Goal: Task Accomplishment & Management: Manage account settings

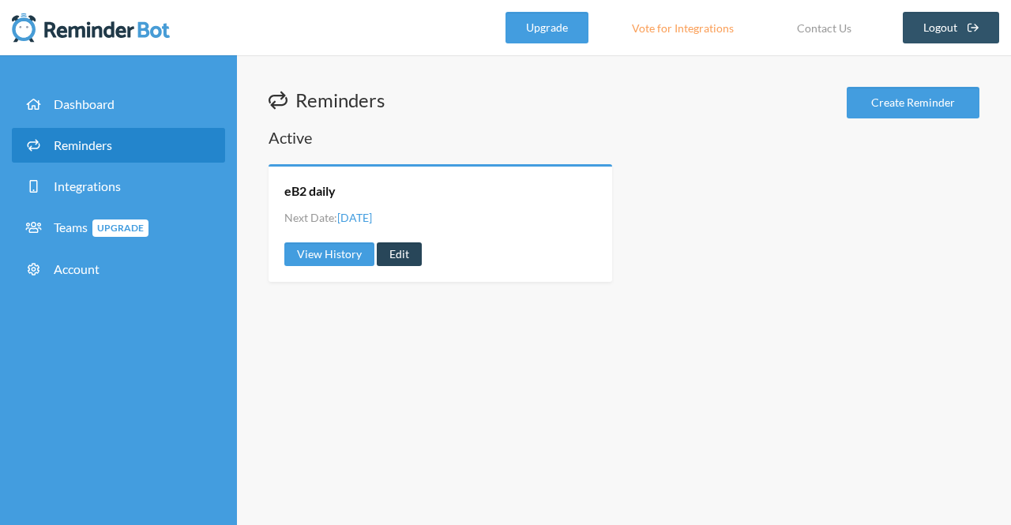
click at [412, 257] on link "Edit" at bounding box center [399, 254] width 45 height 24
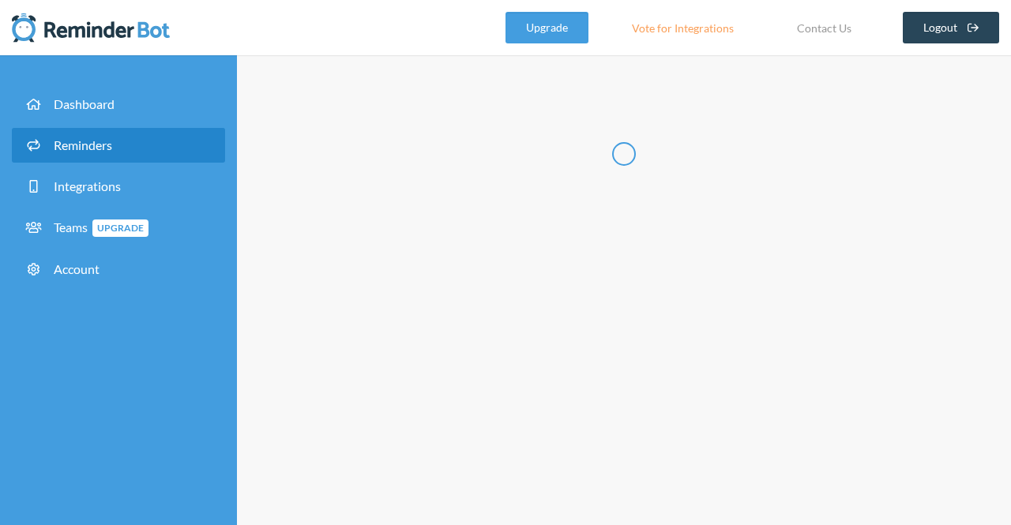
type input "eB2 daily"
select select "09:30:00"
select select "10:00:00"
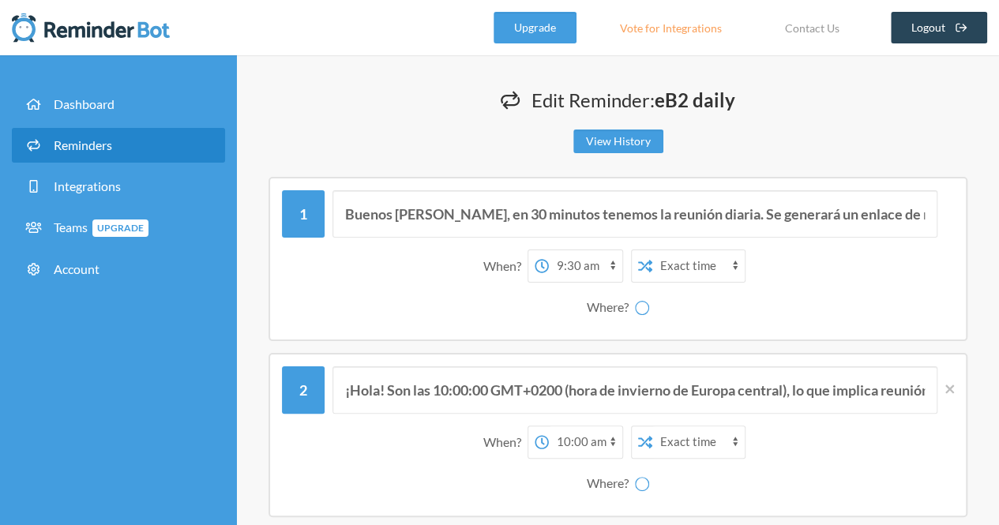
select select "spaces/AAQAay9QT4U"
click at [632, 306] on select "[PERSON_NAME] [PERSON_NAME] Daily meeting Daily meetings Testing Bot eB2 - Gene…" at bounding box center [651, 307] width 118 height 32
click at [939, 236] on div at bounding box center [945, 213] width 17 height 47
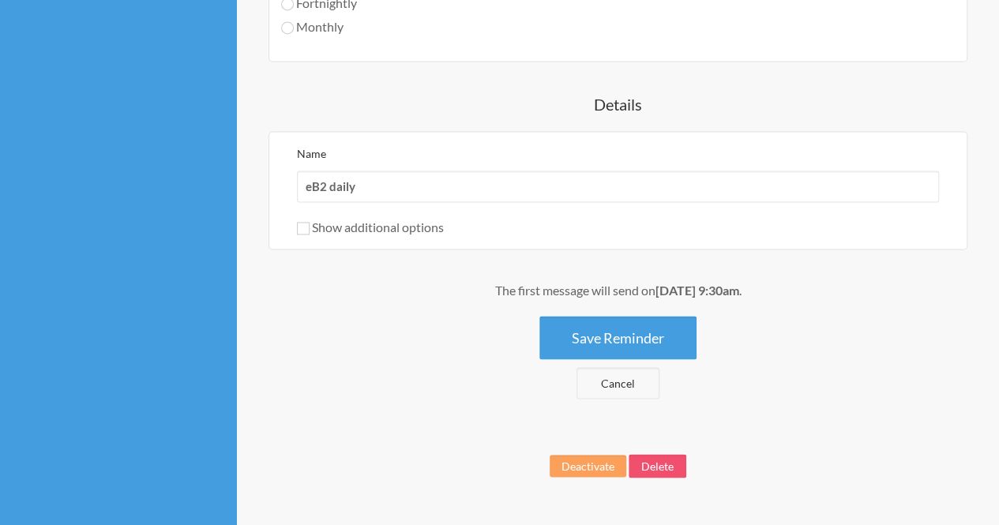
scroll to position [1195, 0]
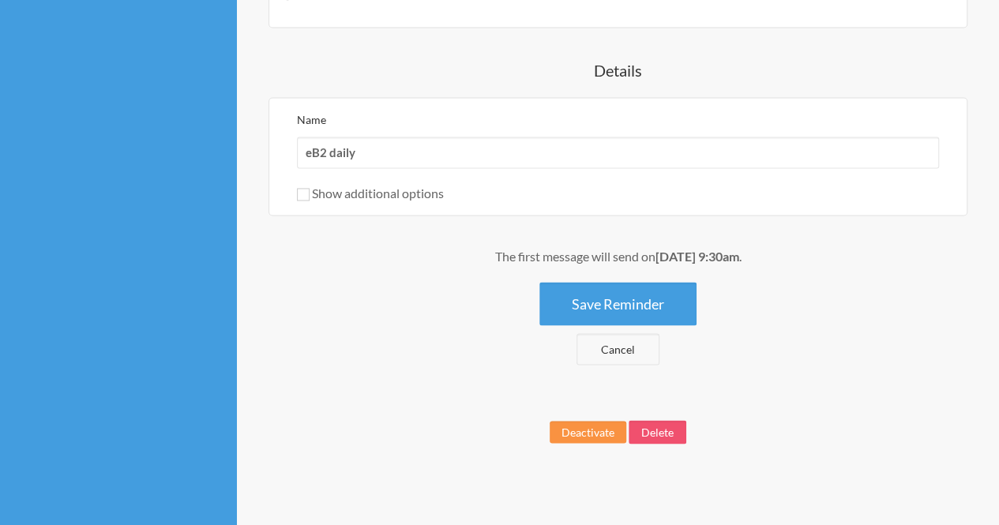
click at [568, 428] on button "Deactivate" at bounding box center [587, 432] width 77 height 22
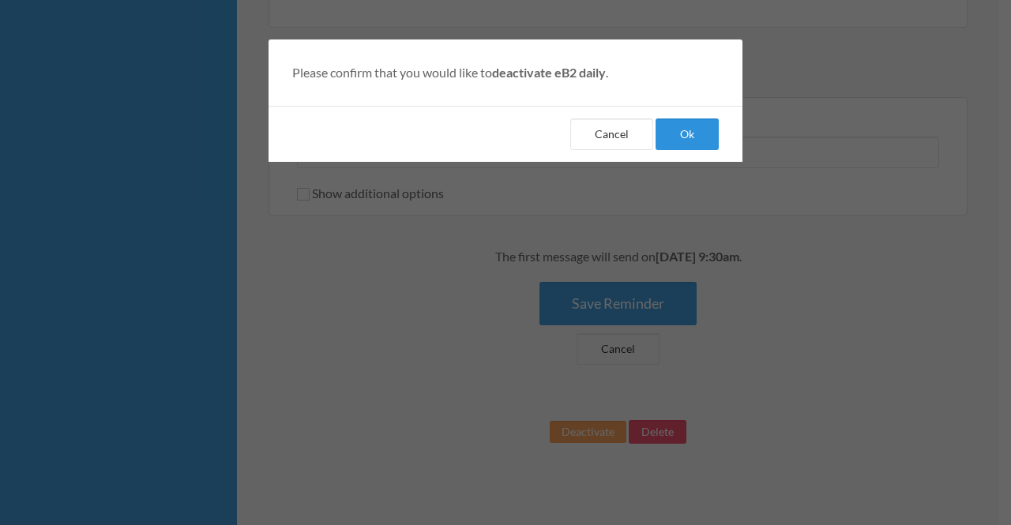
click at [684, 137] on button "Ok" at bounding box center [686, 134] width 63 height 32
